Goal: Navigation & Orientation: Understand site structure

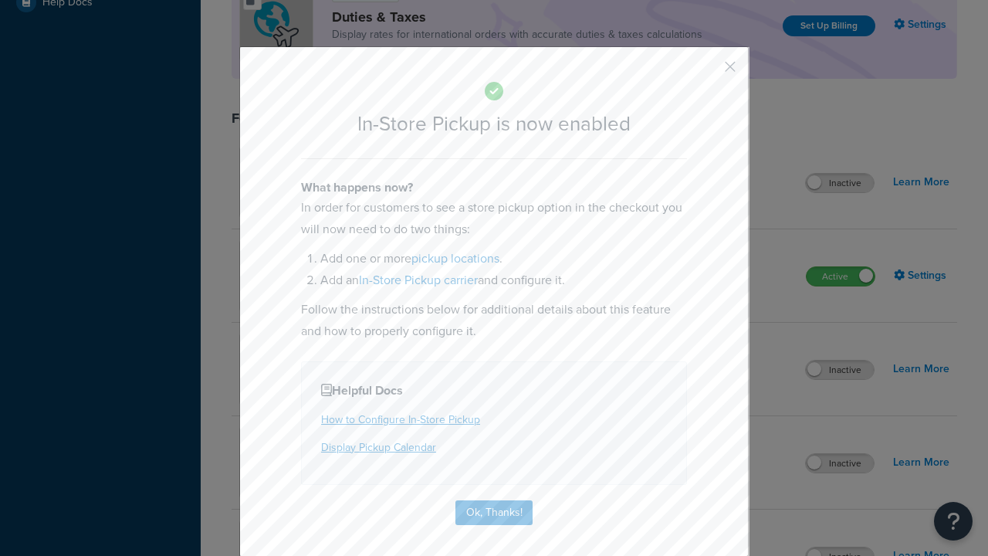
click at [707, 72] on button "button" at bounding box center [708, 72] width 4 height 4
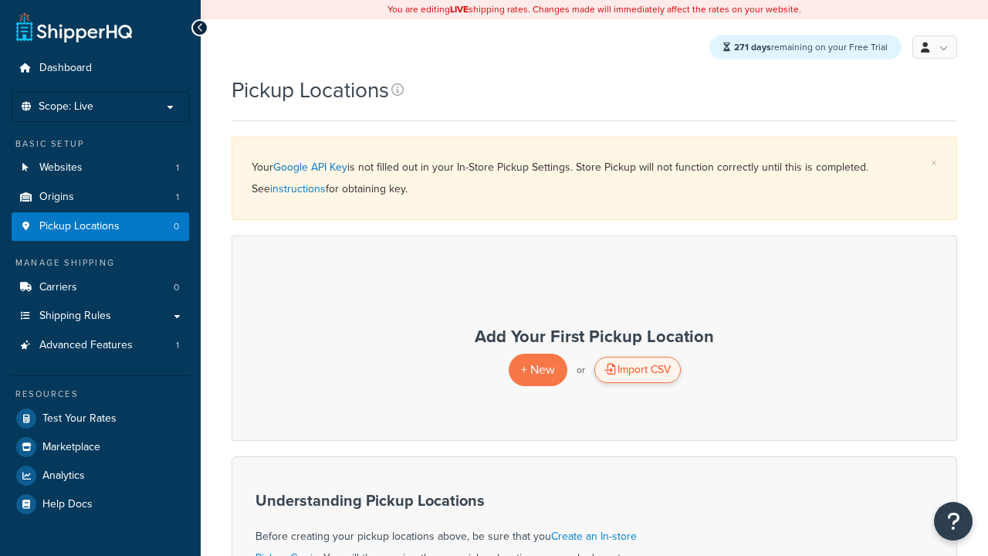
click at [637, 371] on div "Import CSV" at bounding box center [638, 370] width 86 height 26
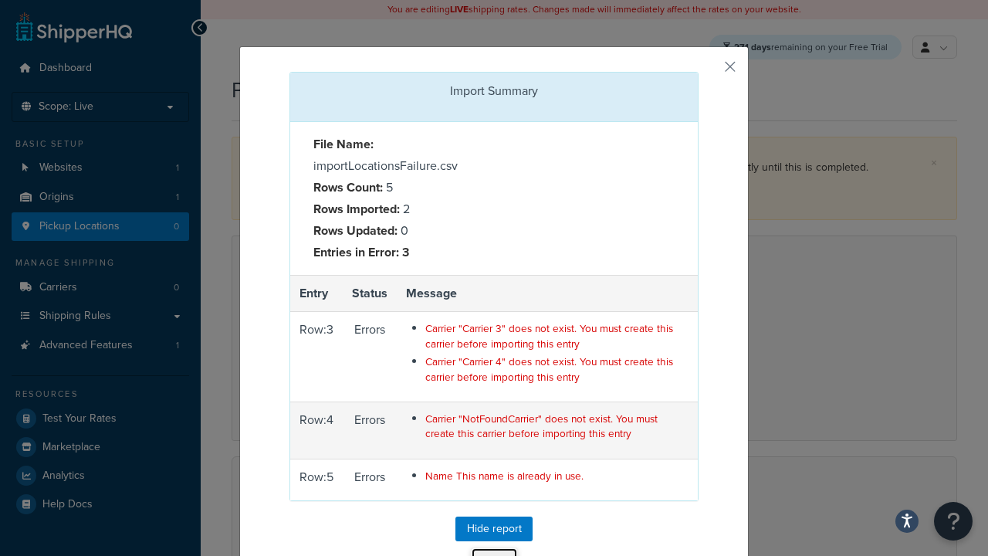
click at [494, 547] on button "Close" at bounding box center [494, 560] width 47 height 26
